Goal: Communication & Community: Answer question/provide support

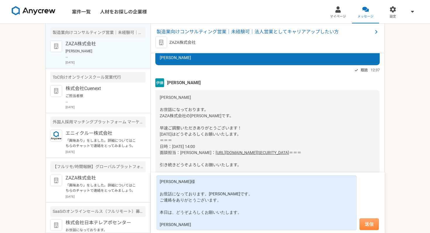
type textarea "[PERSON_NAME]様 お世話になっております。[PERSON_NAME]です。 ご連絡をありがとうございます。 本日は、どうぞよろしくお願いいたします…"
click at [366, 223] on button "送信" at bounding box center [369, 225] width 19 height 12
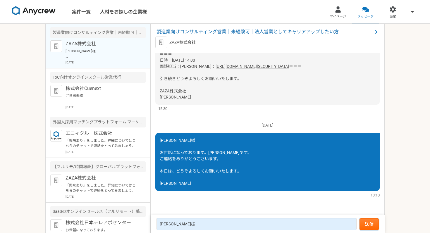
scroll to position [1079, 0]
drag, startPoint x: 158, startPoint y: 94, endPoint x: 314, endPoint y: 92, distance: 155.6
click at [314, 92] on div "桑原麻由様 お世話になっております。 ZAZA株式会社の伊藤です。 早速ご調整いただきありがとうございます！ 明日はどうぞよろしくお願いいたします。 ＝＝＝ …" at bounding box center [267, 54] width 224 height 101
copy link "[URL][DOMAIN_NAME][SECURITY_DATA]"
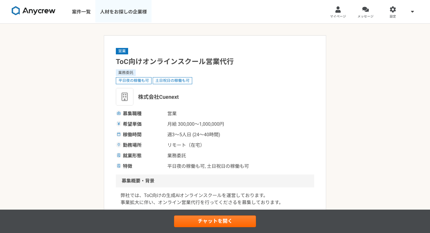
scroll to position [0, 0]
click at [46, 13] on img at bounding box center [34, 10] width 44 height 9
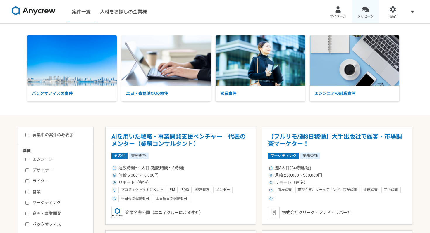
click at [363, 12] on div at bounding box center [365, 9] width 7 height 7
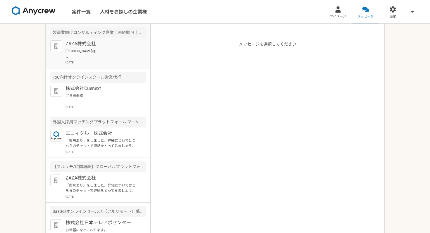
click at [104, 59] on div "ZAZA株式会社 [PERSON_NAME]様 お世話になっております。[PERSON_NAME]です。 ご連絡をありがとうございます。 本日は、どうぞよろし…" at bounding box center [106, 52] width 80 height 24
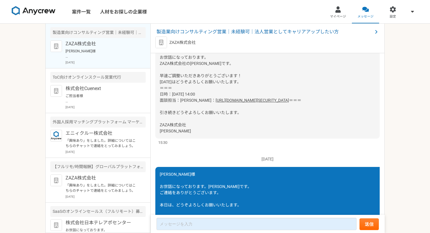
scroll to position [772, 0]
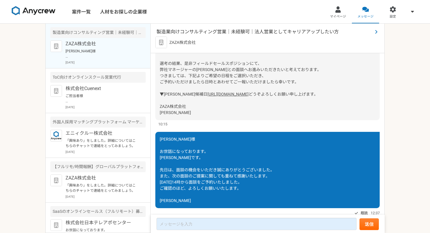
click at [246, 31] on span "製造業向けコンサルティング営業｜未経験可｜法人営業としてキャリアアップしたい方" at bounding box center [265, 31] width 216 height 7
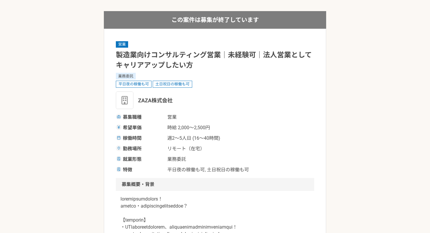
scroll to position [28, 0]
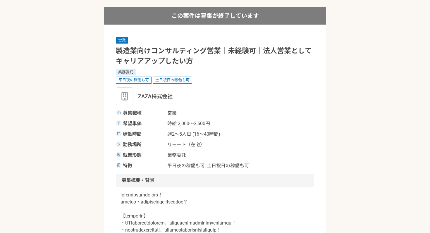
click at [166, 54] on h1 "製造業向けコンサルティング営業｜未経験可｜法人営業としてキャリアアップしたい方" at bounding box center [215, 56] width 198 height 20
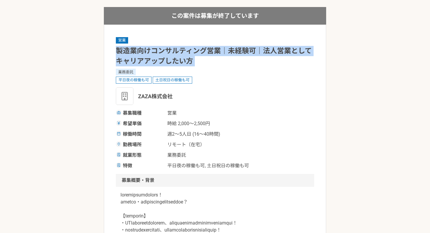
click at [166, 54] on h1 "製造業向けコンサルティング営業｜未経験可｜法人営業としてキャリアアップしたい方" at bounding box center [215, 56] width 198 height 20
click at [166, 58] on h1 "製造業向けコンサルティング営業｜未経験可｜法人営業としてキャリアアップしたい方" at bounding box center [215, 56] width 198 height 20
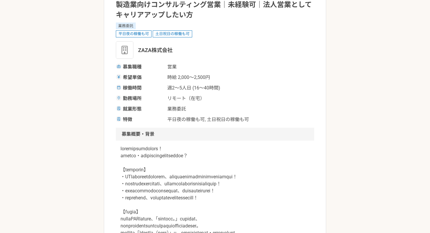
scroll to position [74, 0]
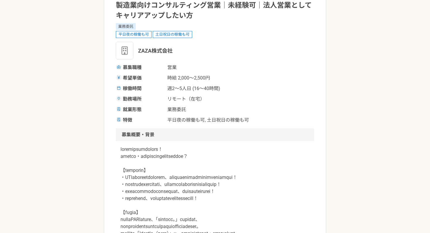
click at [172, 107] on span "業務委託" at bounding box center [196, 109] width 59 height 7
click at [172, 118] on span "平日夜の稼働も可, 土日祝日の稼働も可" at bounding box center [208, 120] width 82 height 7
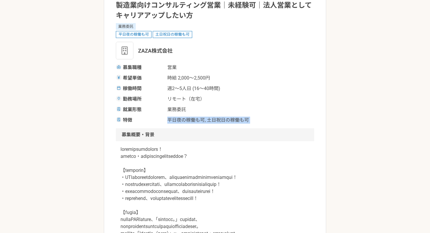
click at [172, 118] on span "平日夜の稼働も可, 土日祝日の稼働も可" at bounding box center [208, 120] width 82 height 7
click at [172, 128] on h2 "募集概要・背景" at bounding box center [215, 134] width 198 height 13
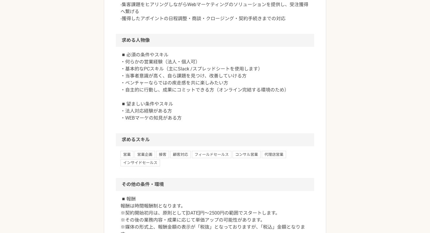
scroll to position [571, 0]
drag, startPoint x: 127, startPoint y: 128, endPoint x: 210, endPoint y: 120, distance: 82.8
click at [210, 120] on div "◾️必須の条件やスキル ・何らかの営業経験（法人・個人可） ・基本的なPCスキル（主にSlack /スプレッドシートを使用します） ・当事者意識が高く、自ら課…" at bounding box center [215, 90] width 198 height 87
click at [206, 115] on div at bounding box center [206, 115] width 0 height 0
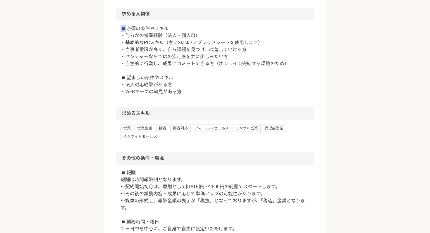
scroll to position [598, 0]
click at [192, 95] on p "◾️必須の条件やスキル ・何らかの営業経験（法人・個人可） ・基本的なPCスキル（主にSlack /スプレッドシートを使用します） ・当事者意識が高く、自ら課…" at bounding box center [215, 60] width 189 height 70
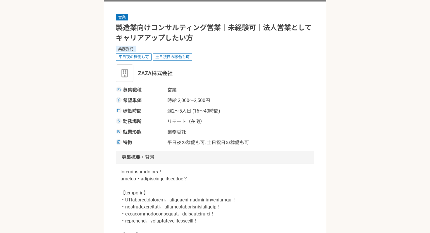
scroll to position [0, 0]
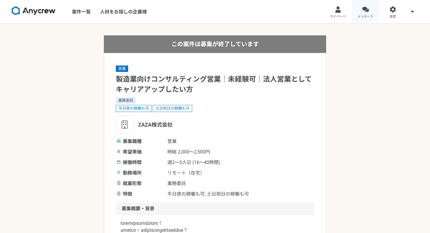
click at [359, 12] on link "メッセージ" at bounding box center [365, 11] width 27 height 23
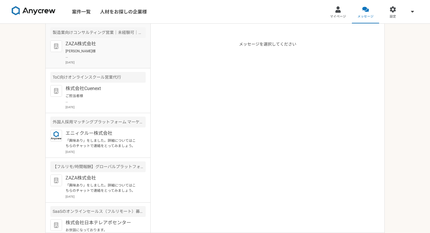
click at [88, 60] on div "ZAZA株式会社 [PERSON_NAME]様 お世話になっております。[PERSON_NAME]です。 ご連絡をありがとうございます。 本日は、どうぞよろし…" at bounding box center [106, 52] width 80 height 24
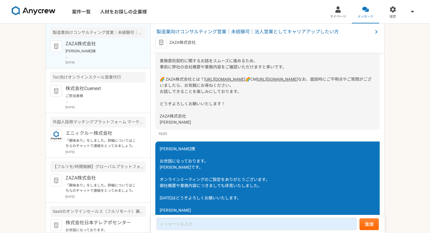
scroll to position [392, 0]
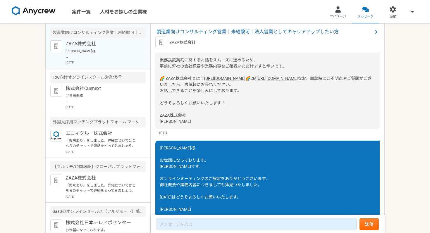
click at [204, 81] on link "[URL][DOMAIN_NAME]" at bounding box center [224, 78] width 41 height 5
click at [257, 81] on link "[URL][DOMAIN_NAME]" at bounding box center [277, 78] width 41 height 5
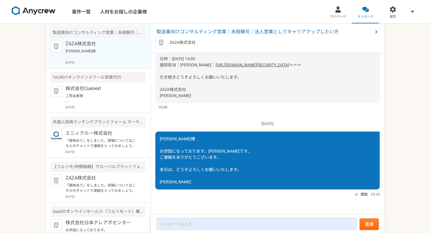
scroll to position [1075, 0]
click at [219, 67] on link "[URL][DOMAIN_NAME][SECURITY_DATA]" at bounding box center [252, 65] width 73 height 5
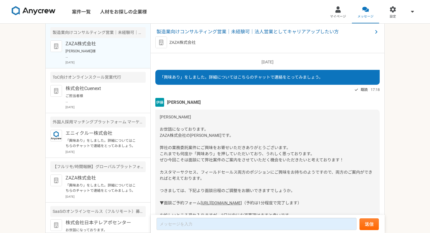
scroll to position [1112, 0]
